Goal: Entertainment & Leisure: Consume media (video, audio)

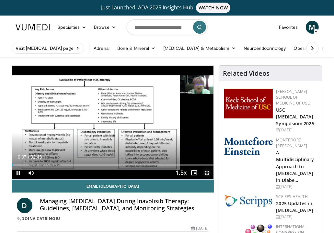
click at [207, 175] on span "Video Player" at bounding box center [206, 172] width 13 height 13
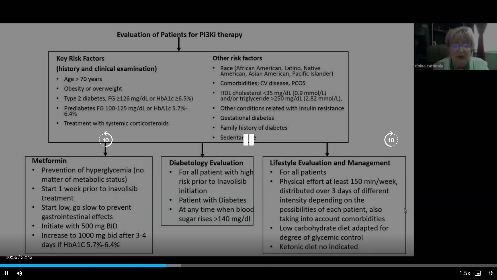
click at [283, 204] on div "10 seconds Tap to unmute" at bounding box center [248, 139] width 497 height 279
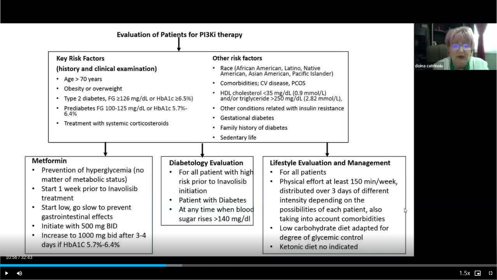
click at [283, 204] on div "10 seconds Tap to unmute" at bounding box center [248, 139] width 497 height 279
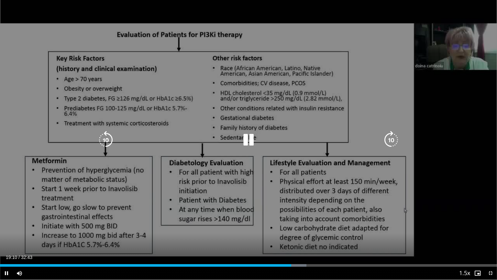
click at [248, 140] on icon "Video Player" at bounding box center [249, 140] width 18 height 18
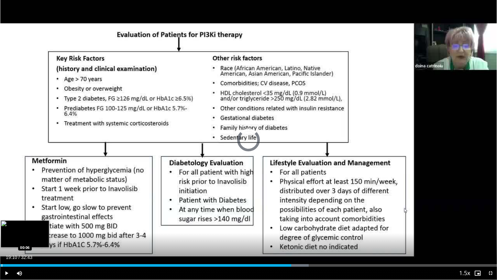
click at [2, 233] on div "Progress Bar" at bounding box center [2, 265] width 1 height 3
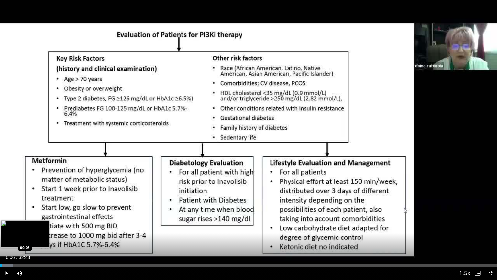
click at [2, 233] on div "Progress Bar" at bounding box center [2, 265] width 1 height 3
click at [0, 233] on div "10 seconds Tap to unmute" at bounding box center [248, 139] width 497 height 279
click at [247, 173] on div "10 seconds Tap to unmute" at bounding box center [248, 139] width 497 height 279
click at [225, 220] on div "10 seconds Tap to unmute" at bounding box center [248, 139] width 497 height 279
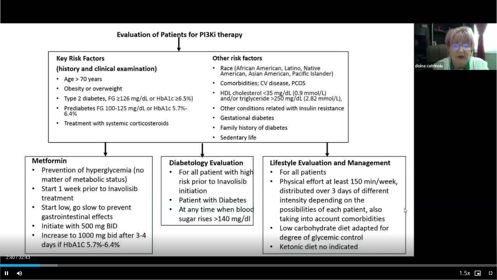
click at [225, 220] on div "10 seconds Tap to unmute" at bounding box center [248, 139] width 497 height 279
click at [227, 172] on div "10 seconds Tap to unmute" at bounding box center [248, 139] width 497 height 279
